Goal: Information Seeking & Learning: Learn about a topic

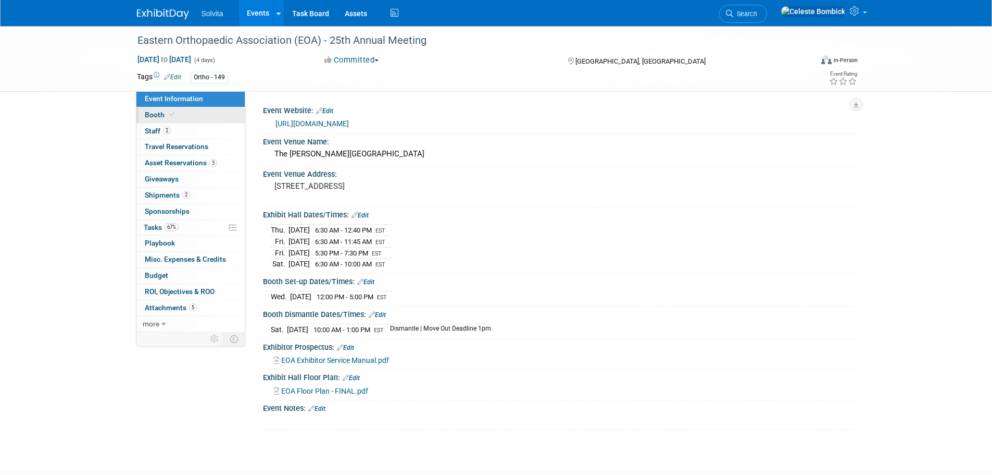
drag, startPoint x: 383, startPoint y: 407, endPoint x: 241, endPoint y: 117, distance: 323.2
click at [241, 117] on div "Event Information Event Info Booth Booth 2 Staff 2 Staff 0 Travel Reservations …" at bounding box center [496, 227] width 735 height 403
click at [64, 136] on div "Eastern Orthopaedic Association (EOA) - 25th Annual Meeting [DATE] to [DATE] (4…" at bounding box center [496, 238] width 992 height 424
drag, startPoint x: 86, startPoint y: 108, endPoint x: 565, endPoint y: 409, distance: 565.9
click at [566, 409] on div "Eastern Orthopaedic Association (EOA) - 25th Annual Meeting [DATE] to [DATE] (4…" at bounding box center [496, 238] width 992 height 424
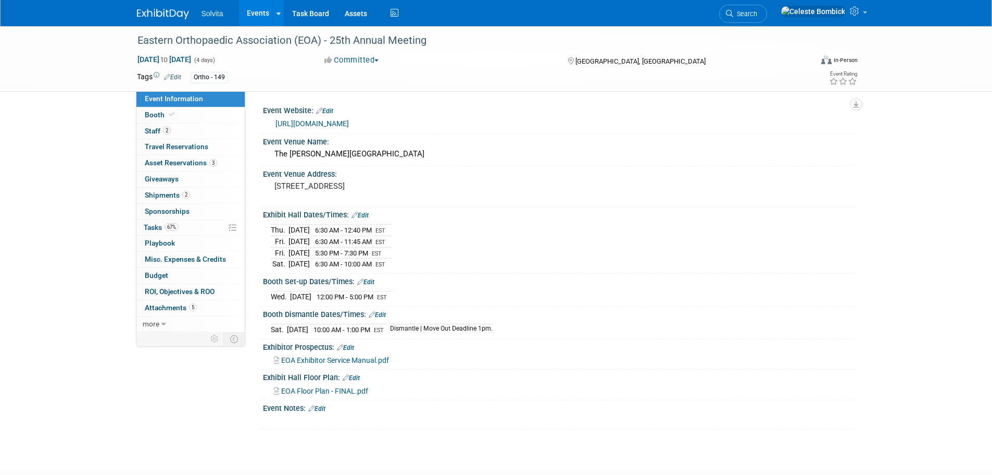
click at [426, 388] on div "EOA Floor Plan - FINAL.pdf" at bounding box center [561, 389] width 574 height 11
drag, startPoint x: 349, startPoint y: 427, endPoint x: 243, endPoint y: 117, distance: 327.5
click at [253, 129] on div "Event Website: Edit [URL][DOMAIN_NAME] Event Venue Name: The [PERSON_NAME][GEOG…" at bounding box center [550, 211] width 611 height 241
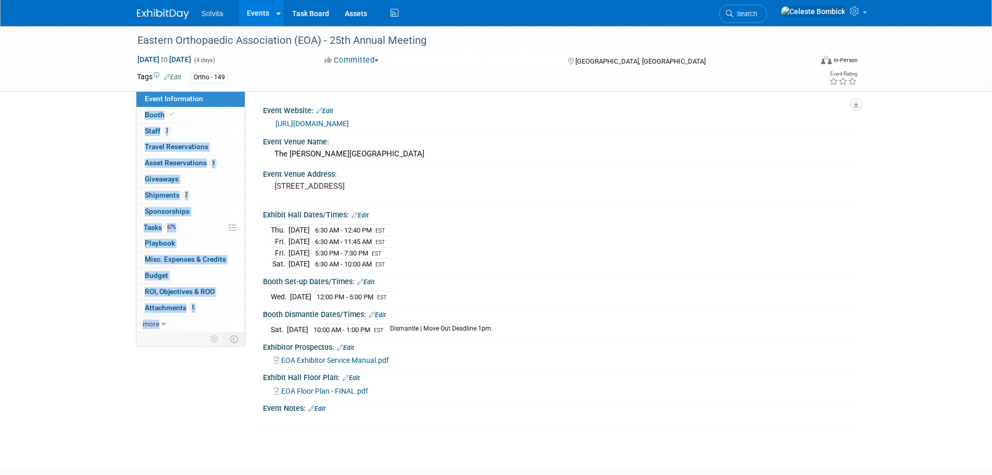
drag, startPoint x: 243, startPoint y: 117, endPoint x: 240, endPoint y: 102, distance: 15.4
click at [240, 102] on div "Event Information Event Info Booth Booth 2 Staff 2 Staff 0 Travel Reservations …" at bounding box center [496, 227] width 735 height 403
click at [253, 93] on div "Event Website: Edit [URL][DOMAIN_NAME] Event Venue Name: The [PERSON_NAME][GEOG…" at bounding box center [550, 211] width 611 height 241
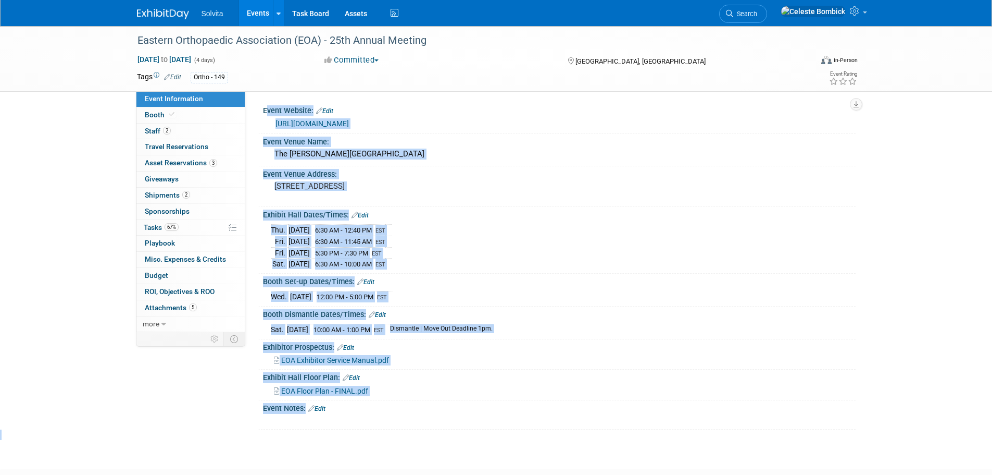
drag, startPoint x: 254, startPoint y: 102, endPoint x: 405, endPoint y: 439, distance: 368.9
click at [405, 439] on div "Eastern Orthopaedic Association (EOA) - 25th Annual Meeting [DATE] to [DATE] (4…" at bounding box center [496, 238] width 992 height 424
click at [399, 440] on div "Eastern Orthopaedic Association (EOA) - 25th Annual Meeting [DATE] to [DATE] (4…" at bounding box center [496, 238] width 992 height 424
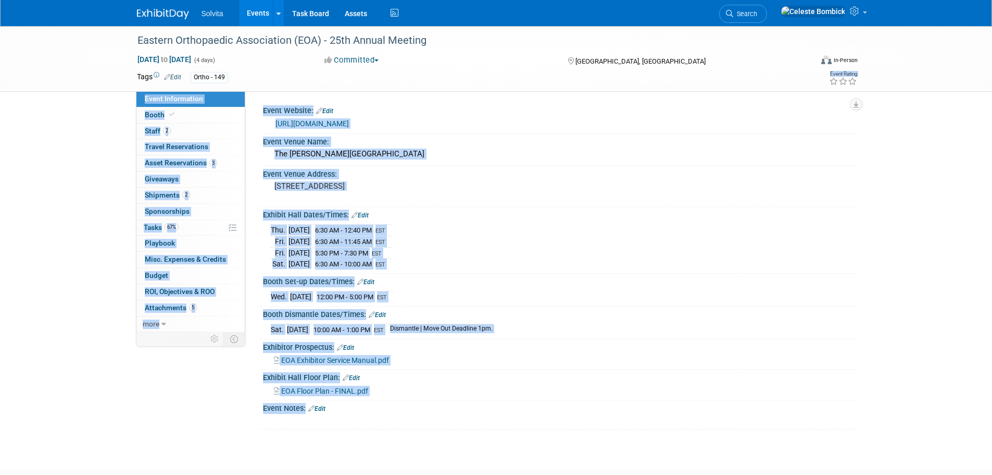
drag, startPoint x: 337, startPoint y: 429, endPoint x: 241, endPoint y: 76, distance: 366.1
click at [241, 76] on div "Eastern Orthopaedic Association (EOA) - 25th Annual Meeting [DATE] to [DATE] (4…" at bounding box center [496, 238] width 992 height 424
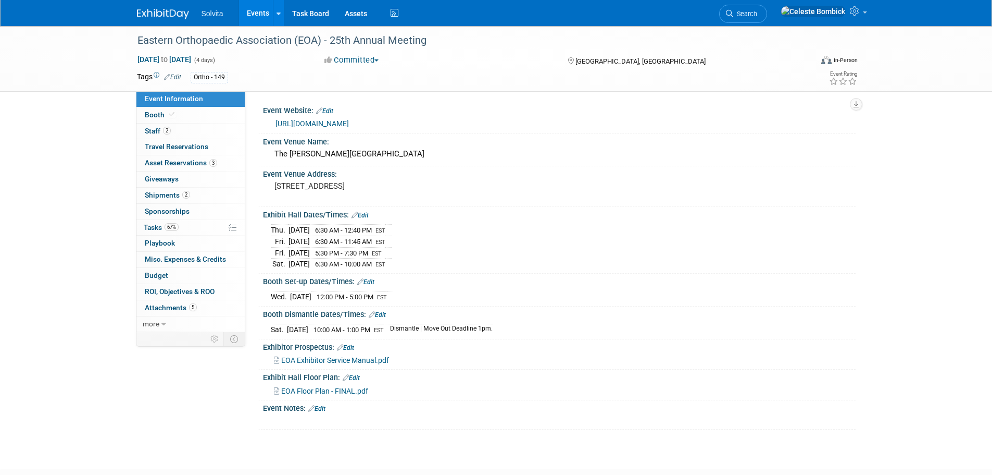
click at [272, 83] on div "Tags Edit Ortho - 149" at bounding box center [436, 78] width 599 height 16
